Goal: Transaction & Acquisition: Obtain resource

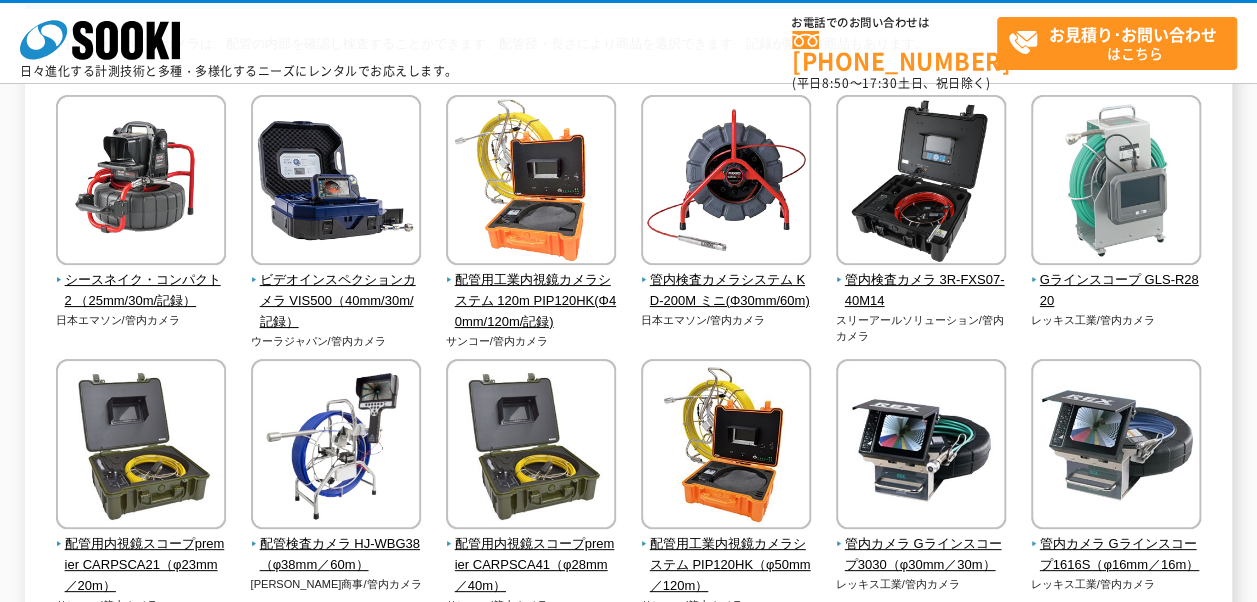
scroll to position [200, 0]
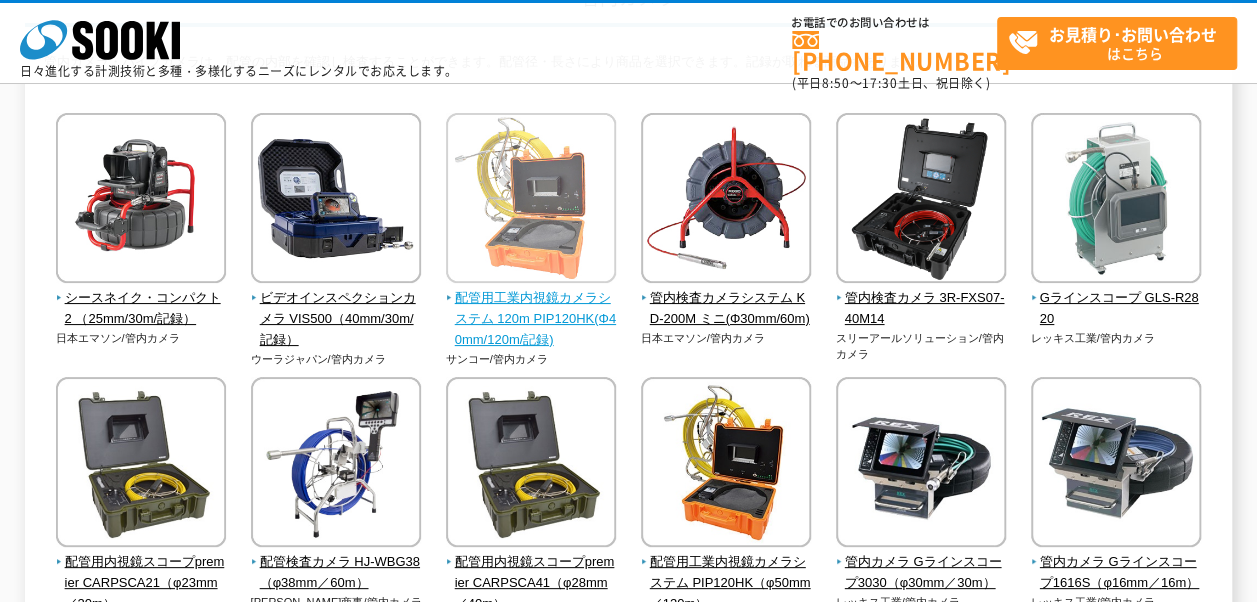
click at [569, 204] on img at bounding box center [531, 200] width 170 height 175
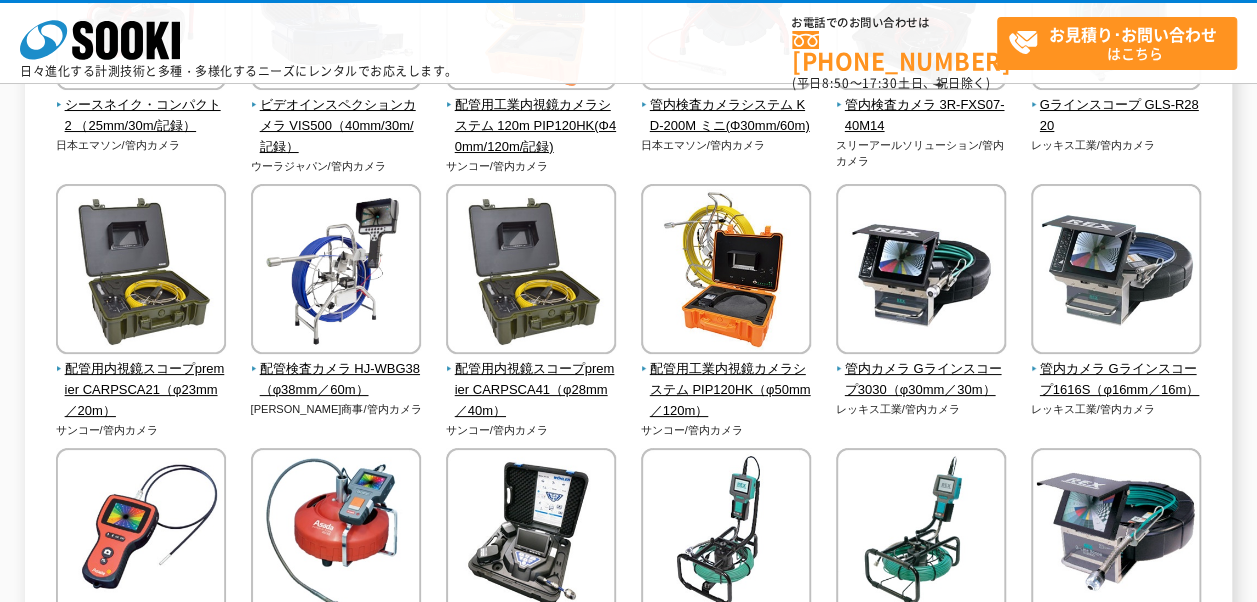
scroll to position [400, 0]
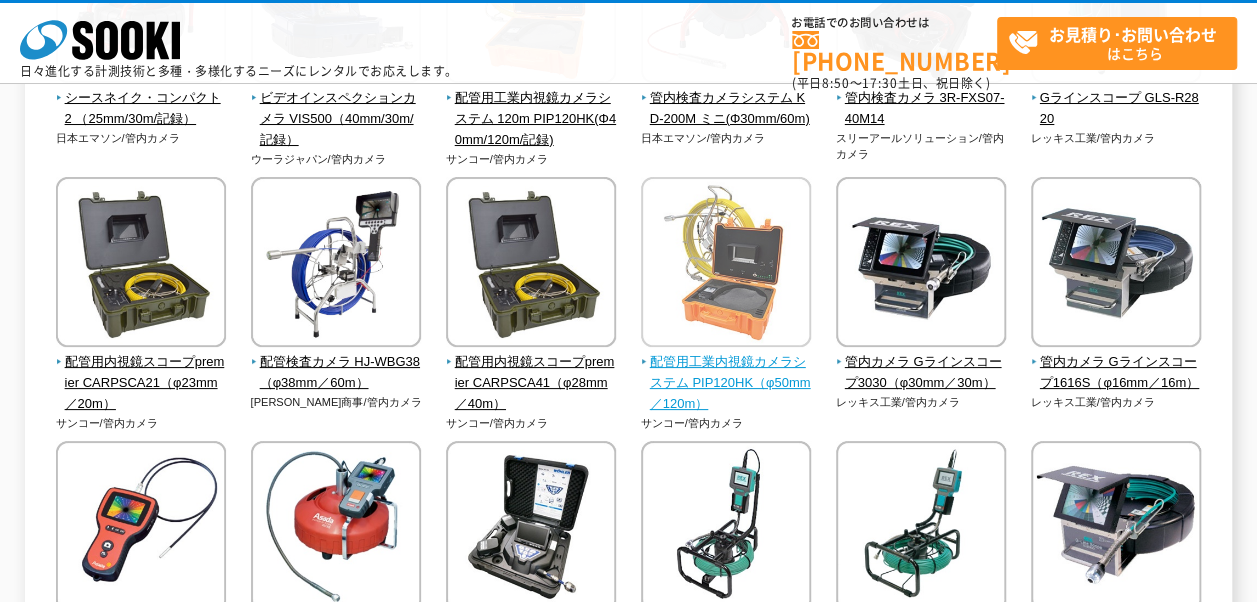
click at [697, 288] on img at bounding box center [726, 264] width 170 height 175
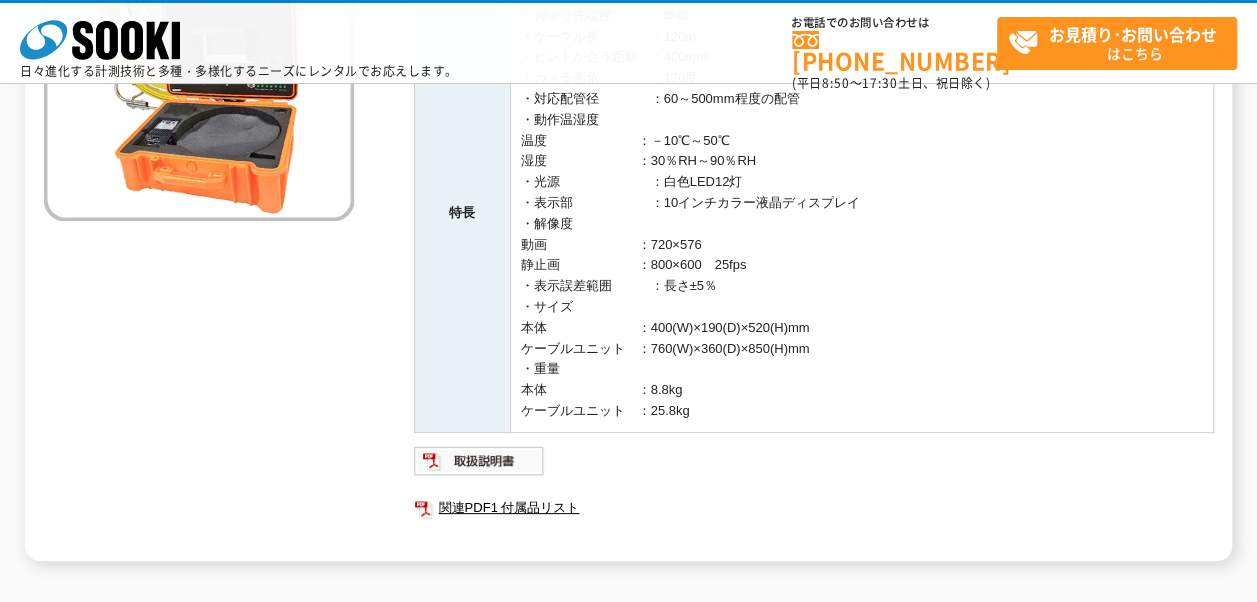
scroll to position [400, 0]
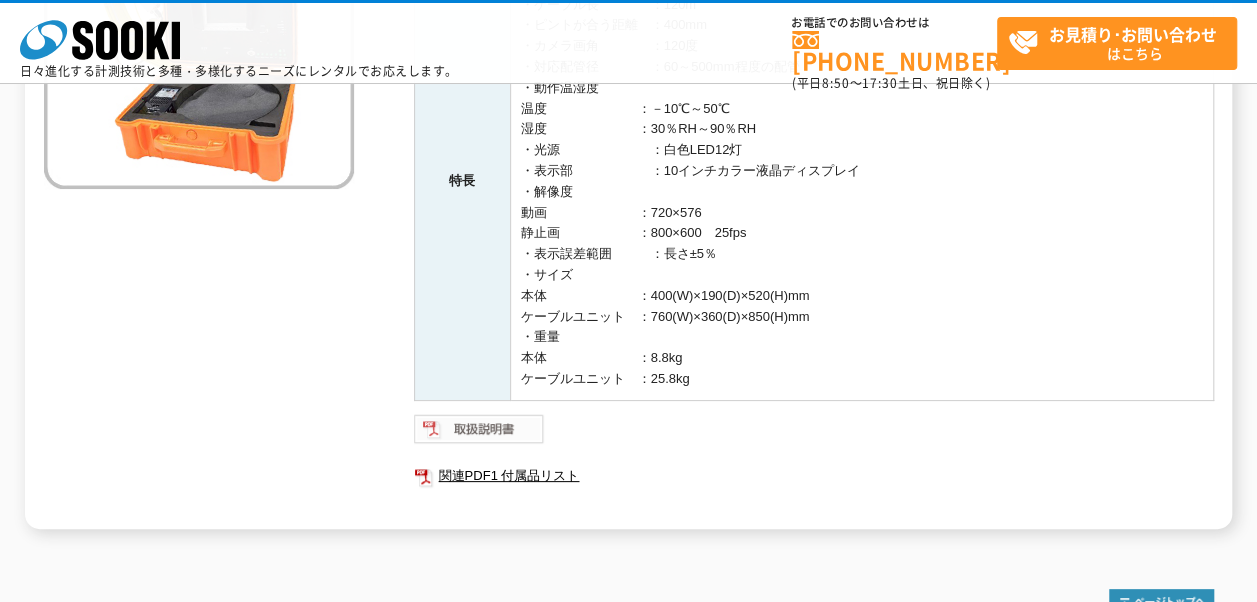
click at [504, 416] on img at bounding box center [479, 429] width 131 height 32
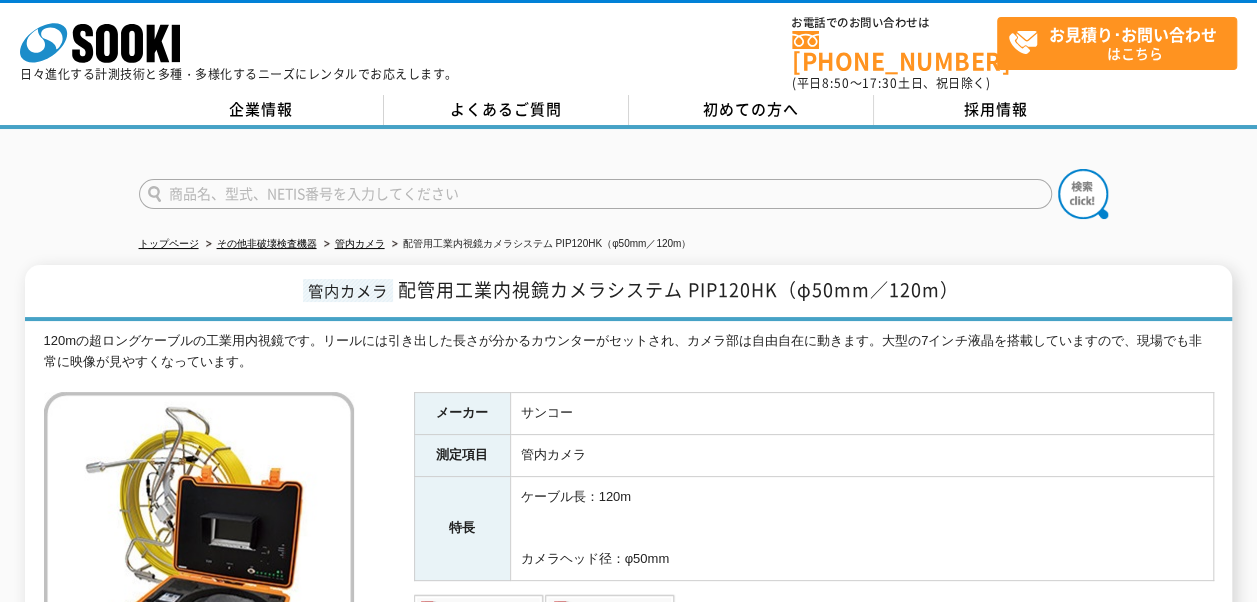
scroll to position [400, 0]
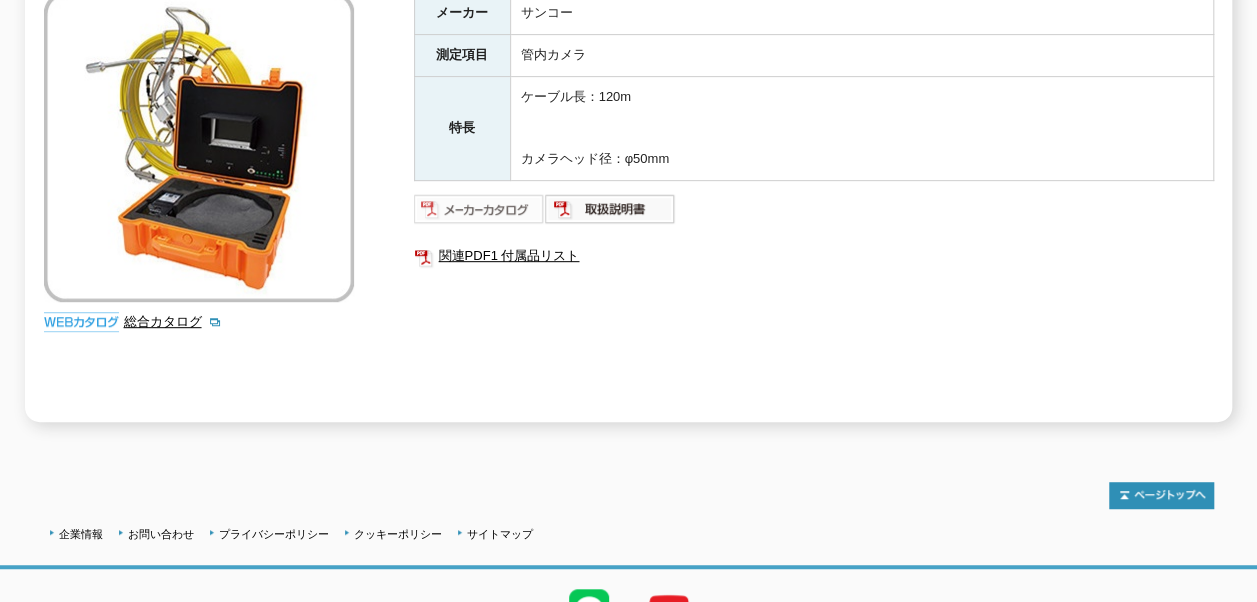
click at [507, 198] on img at bounding box center [479, 209] width 131 height 32
click at [609, 198] on img at bounding box center [610, 209] width 131 height 32
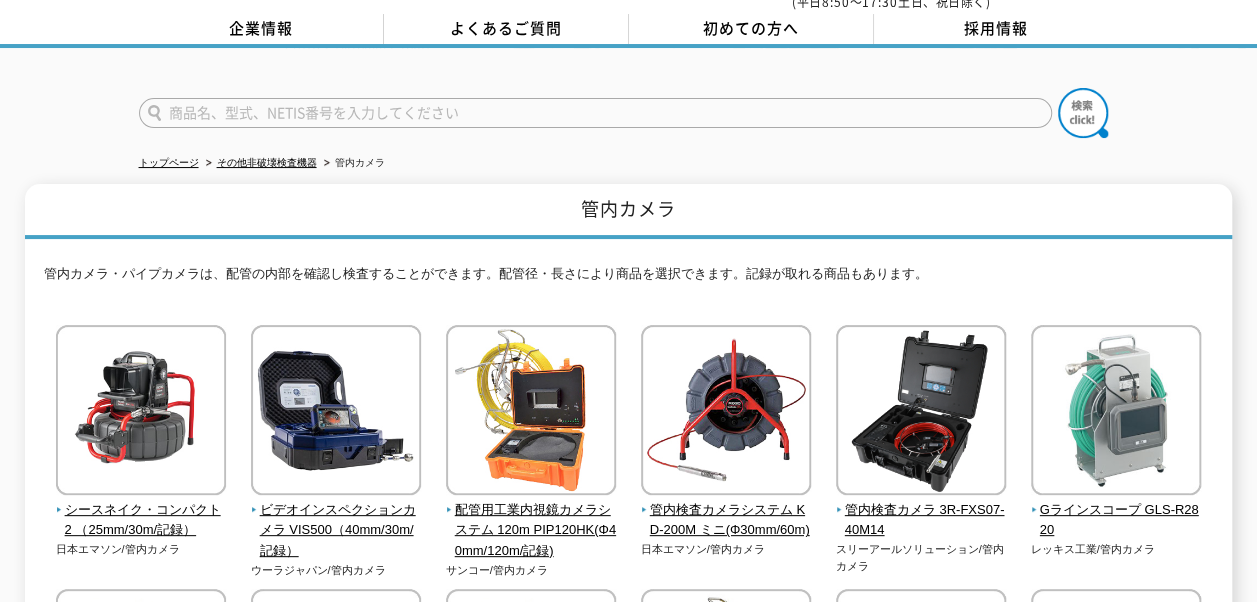
scroll to position [100, 0]
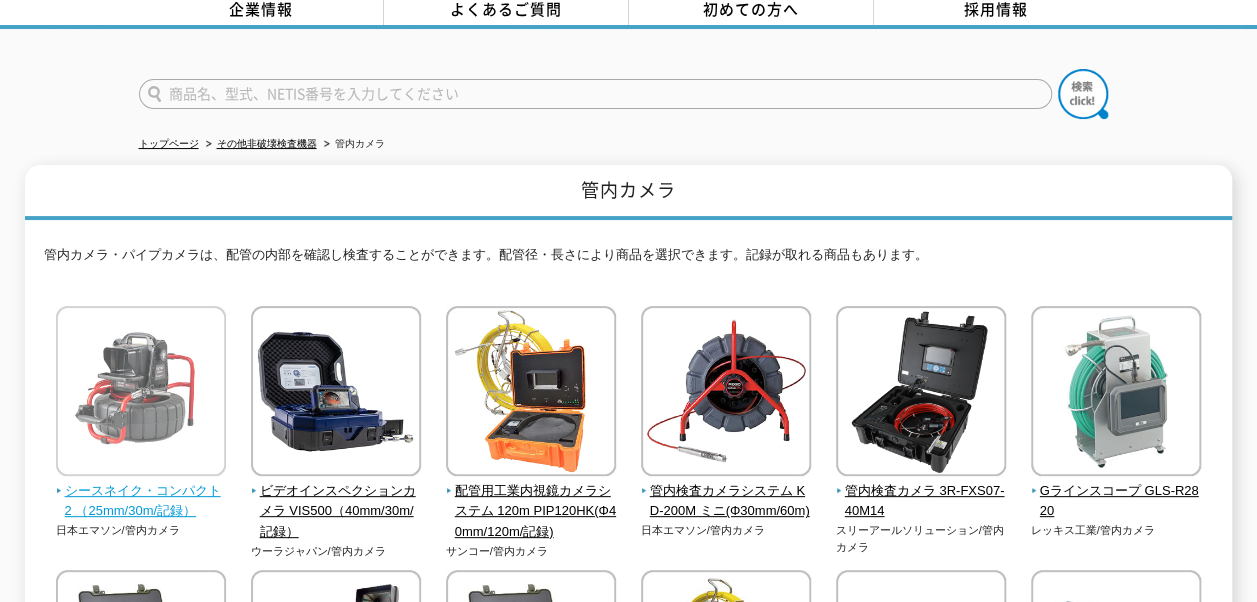
click at [160, 348] on img at bounding box center [141, 393] width 170 height 175
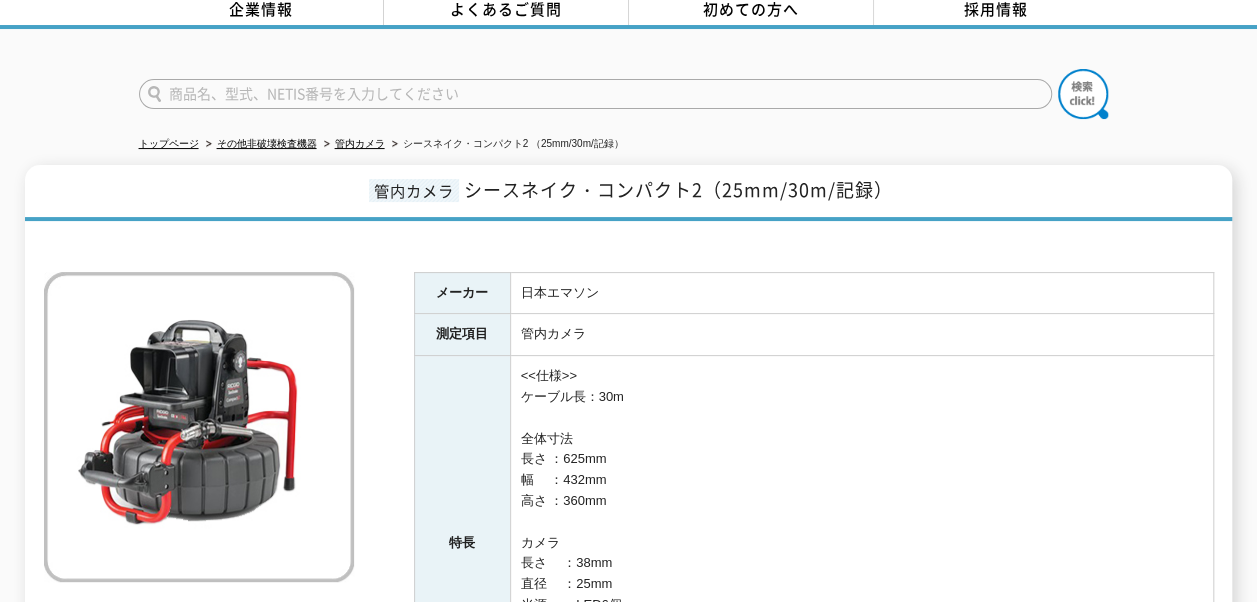
scroll to position [100, 0]
